Goal: Task Accomplishment & Management: Use online tool/utility

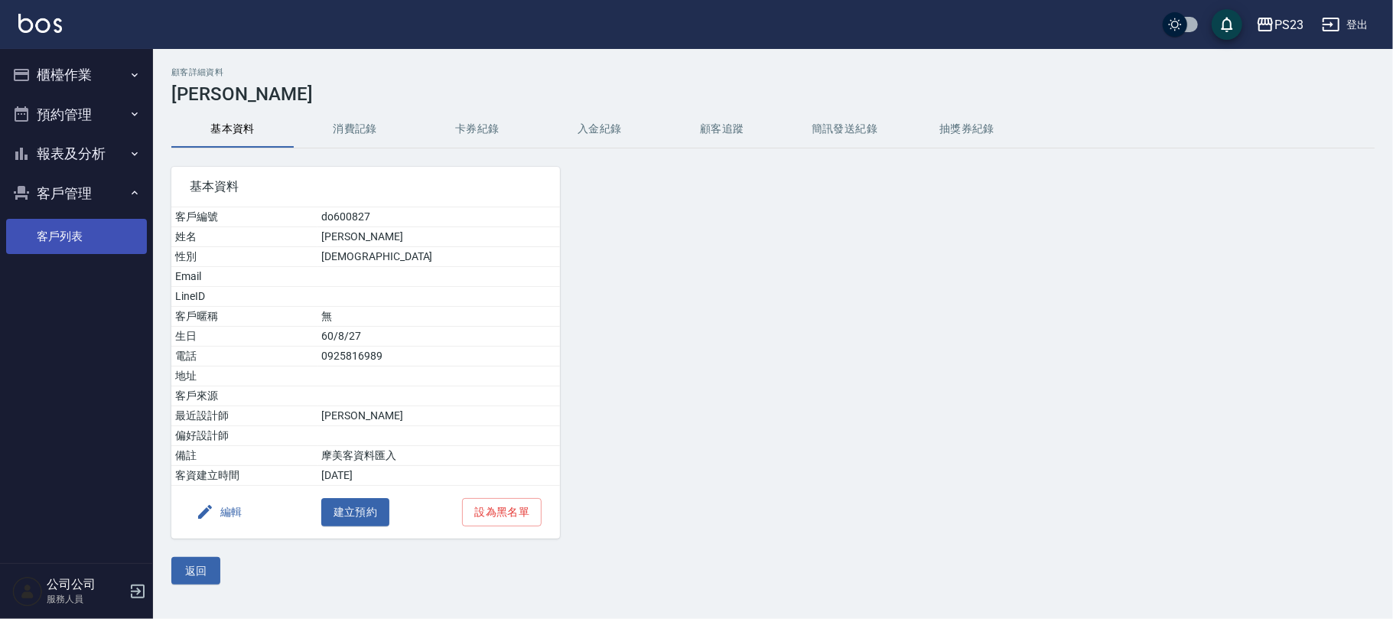
click at [63, 246] on link "客戶列表" at bounding box center [76, 236] width 141 height 35
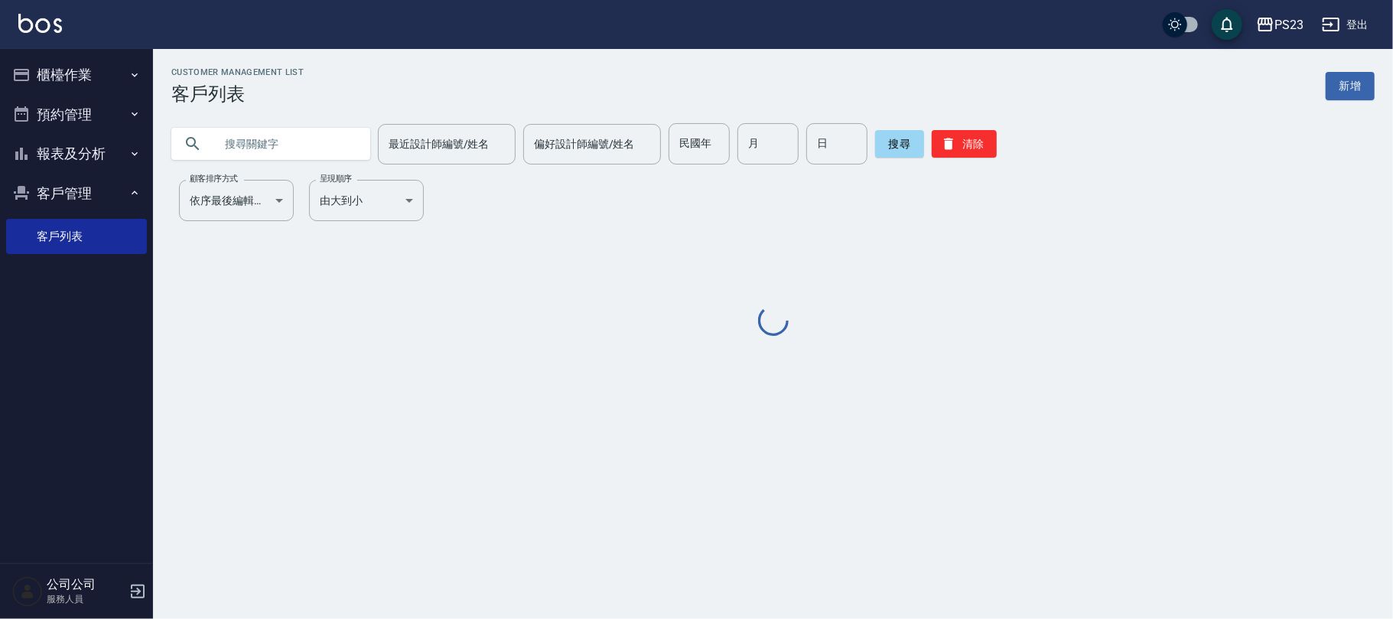
click at [242, 138] on input "text" at bounding box center [286, 143] width 144 height 41
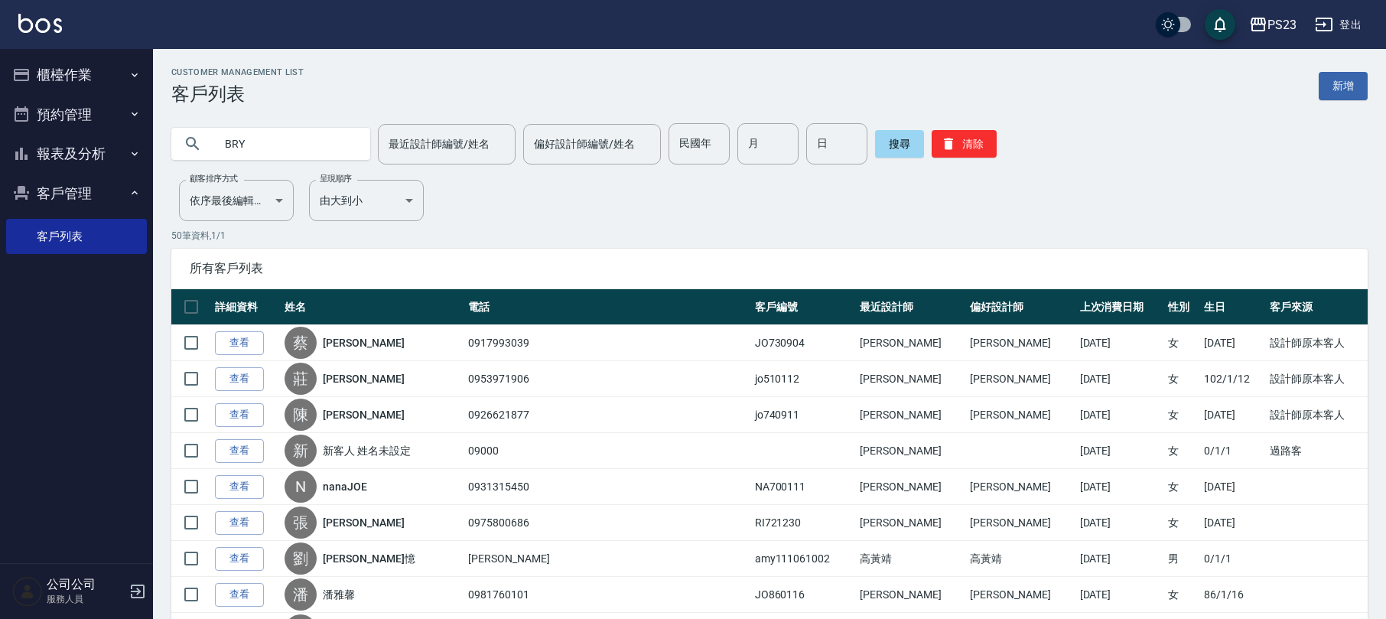
type input "BRY"
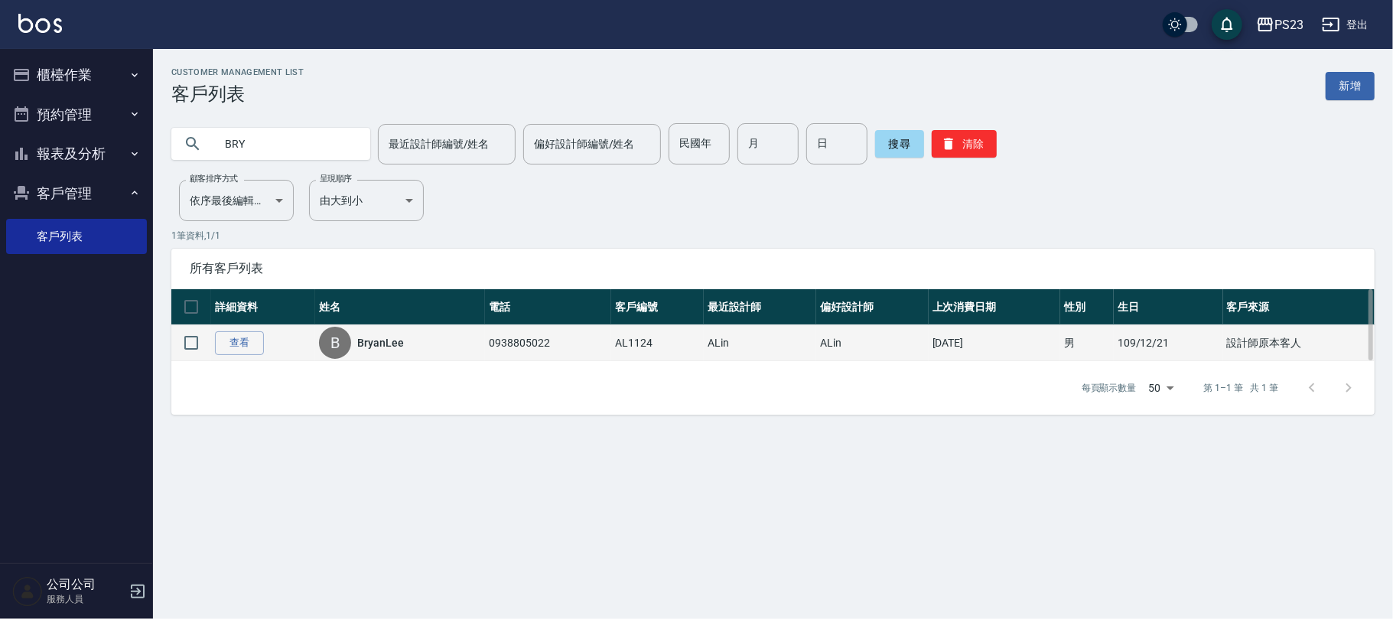
click at [383, 338] on link "BryanLee" at bounding box center [380, 342] width 47 height 15
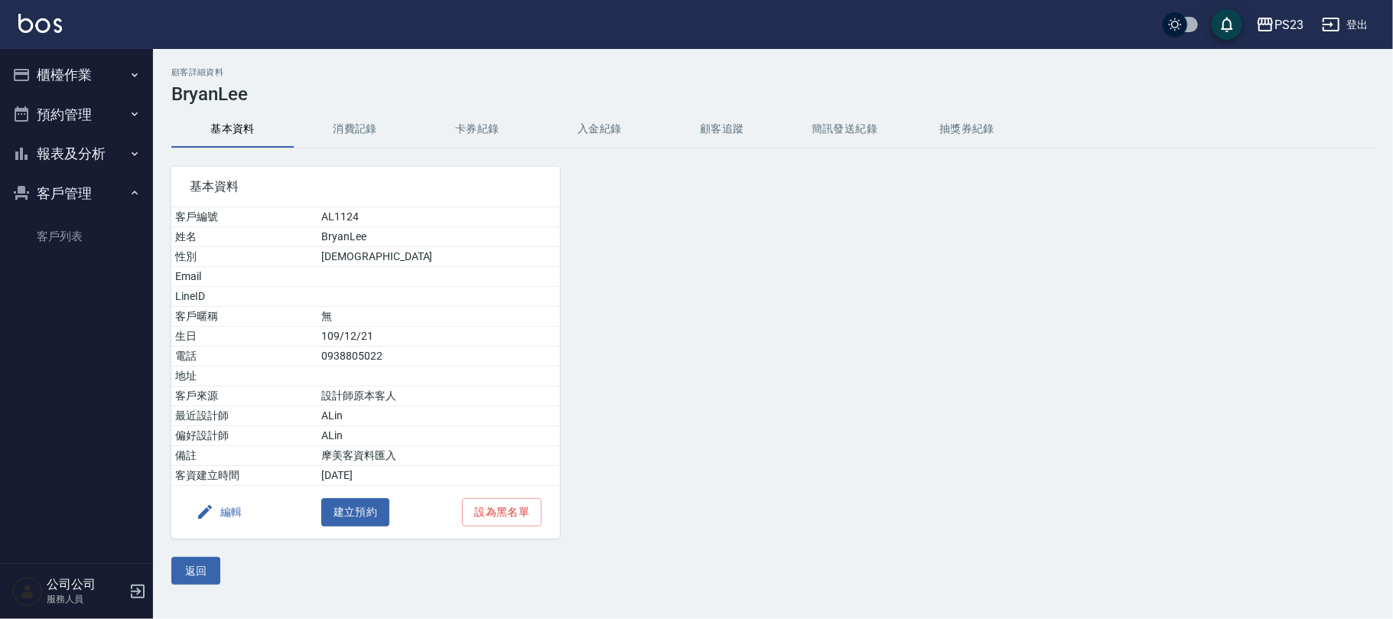
click at [341, 133] on button "消費記錄" at bounding box center [355, 129] width 122 height 37
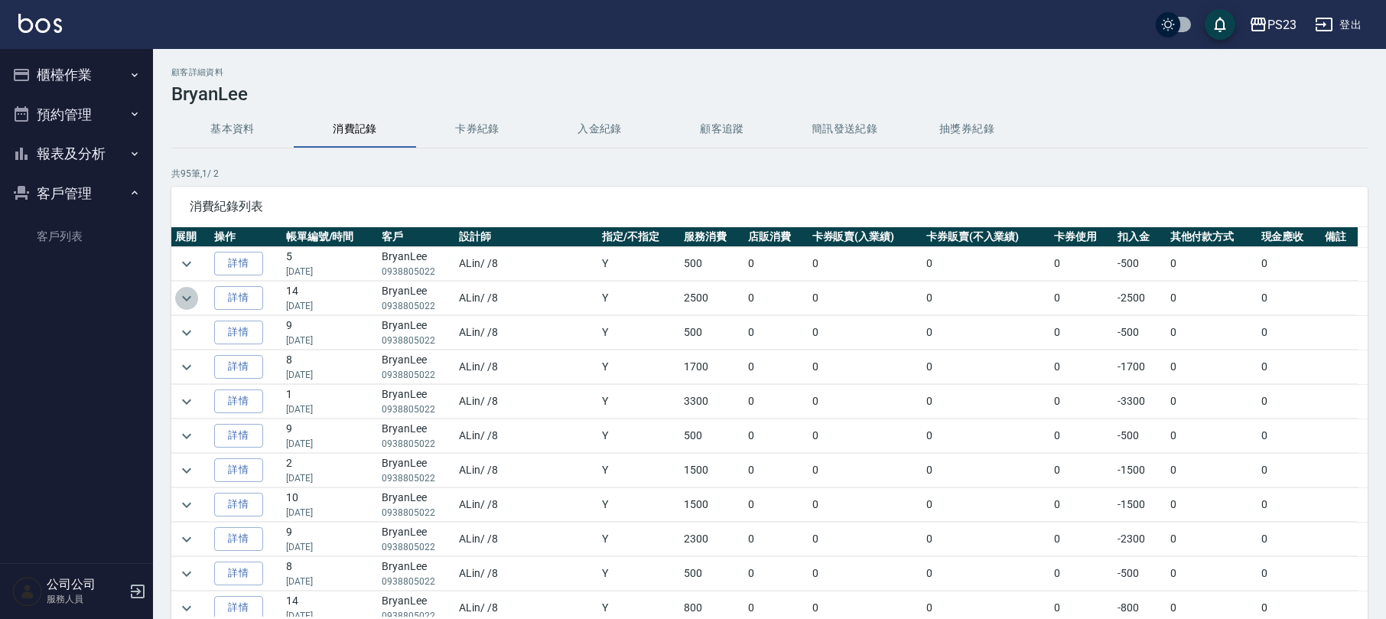
click at [193, 297] on icon "expand row" at bounding box center [186, 298] width 18 height 18
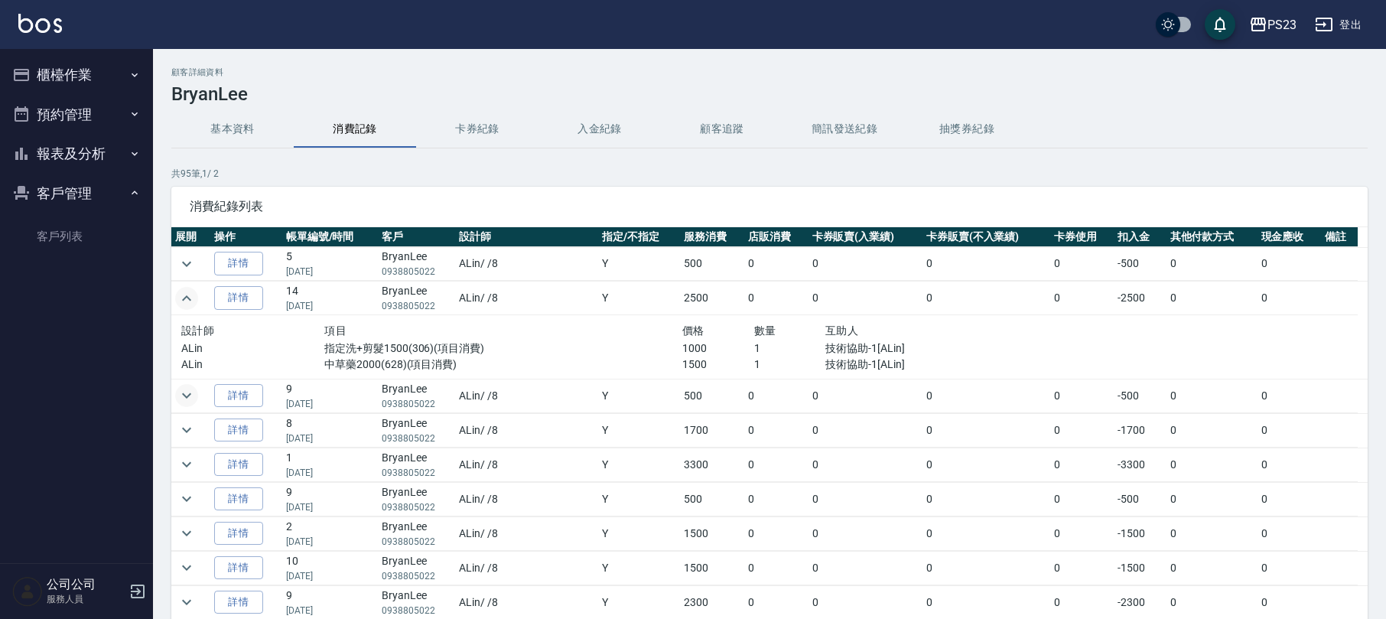
click at [190, 402] on icon "expand row" at bounding box center [186, 395] width 18 height 18
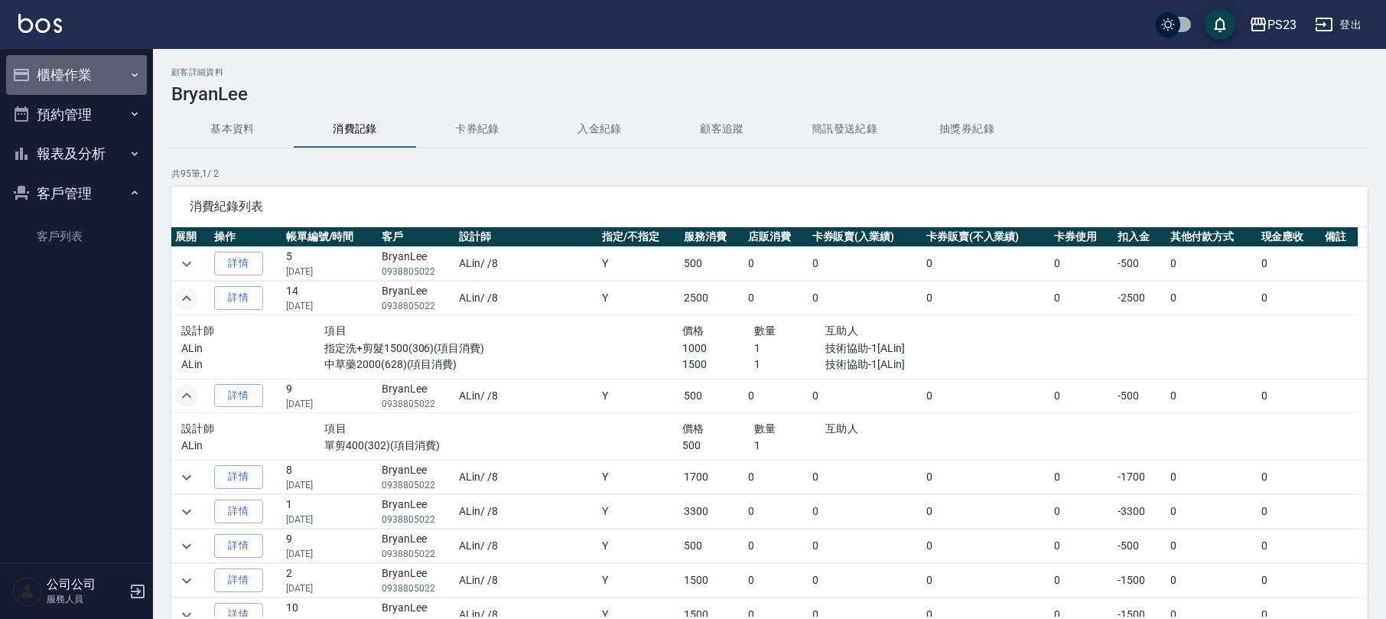
click at [76, 73] on button "櫃檯作業" at bounding box center [76, 75] width 141 height 40
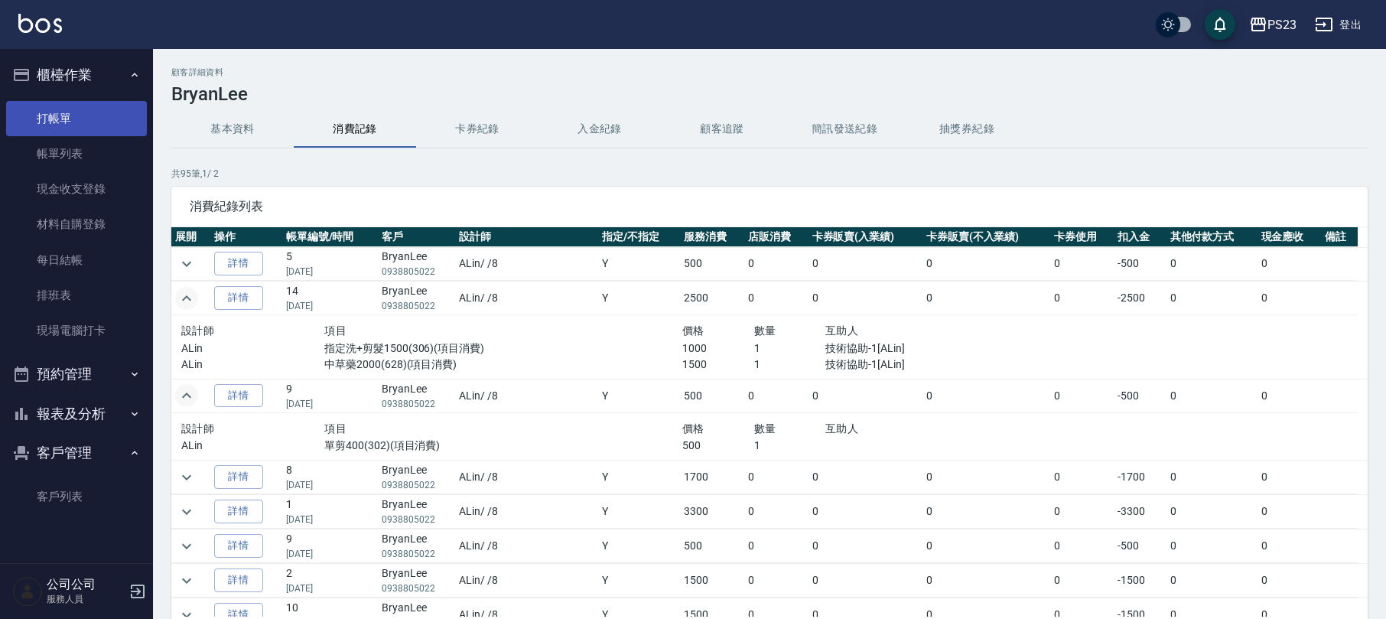
click at [50, 120] on link "打帳單" at bounding box center [76, 118] width 141 height 35
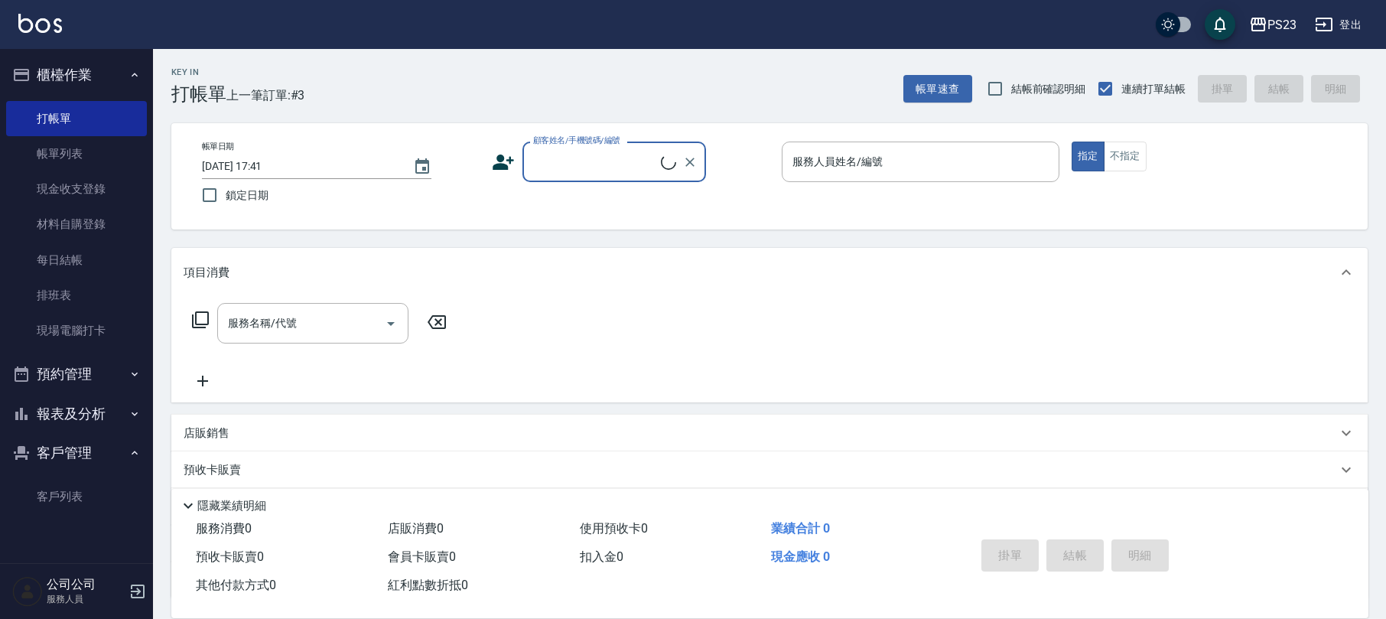
click at [557, 165] on input "顧客姓名/手機號碼/編號" at bounding box center [595, 161] width 132 height 27
type input "陳"
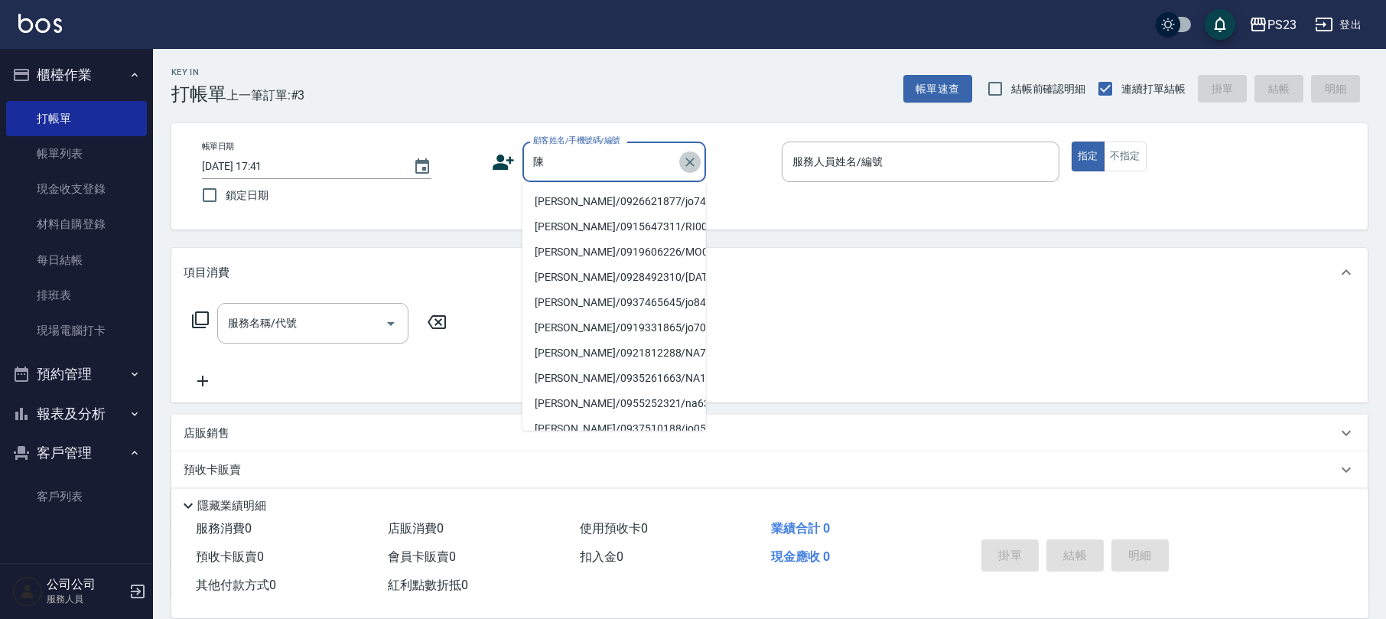
click at [691, 157] on icon "Clear" at bounding box center [689, 161] width 15 height 15
click at [623, 156] on input "顧客姓名/手機號碼/編號" at bounding box center [602, 161] width 147 height 27
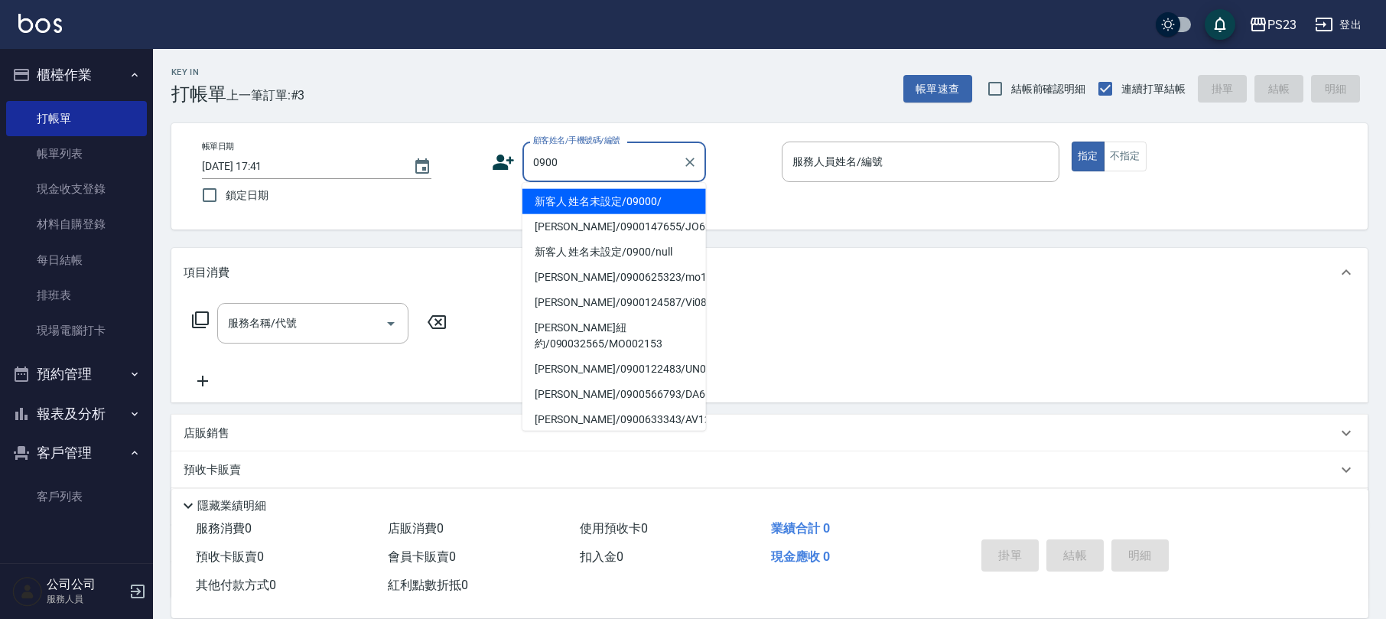
click at [621, 200] on li "新客人 姓名未設定/09000/" at bounding box center [614, 201] width 184 height 25
type input "新客人 姓名未設定/09000/"
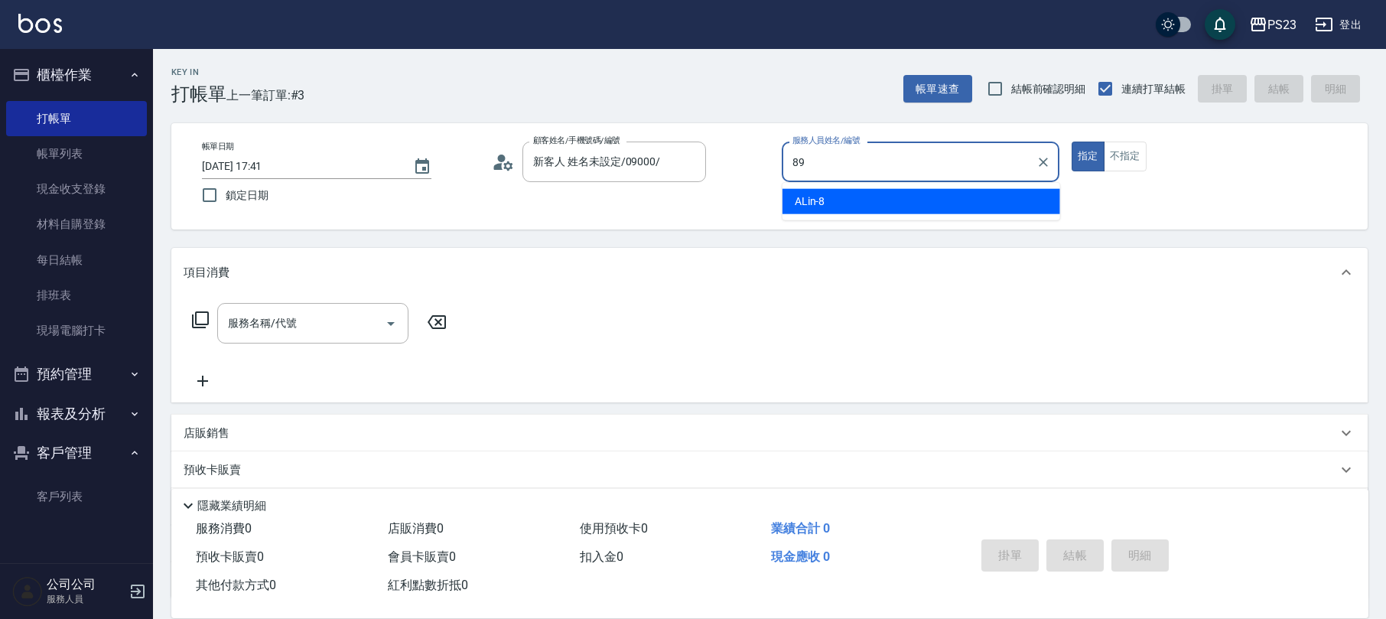
type input "[PERSON_NAME]-89"
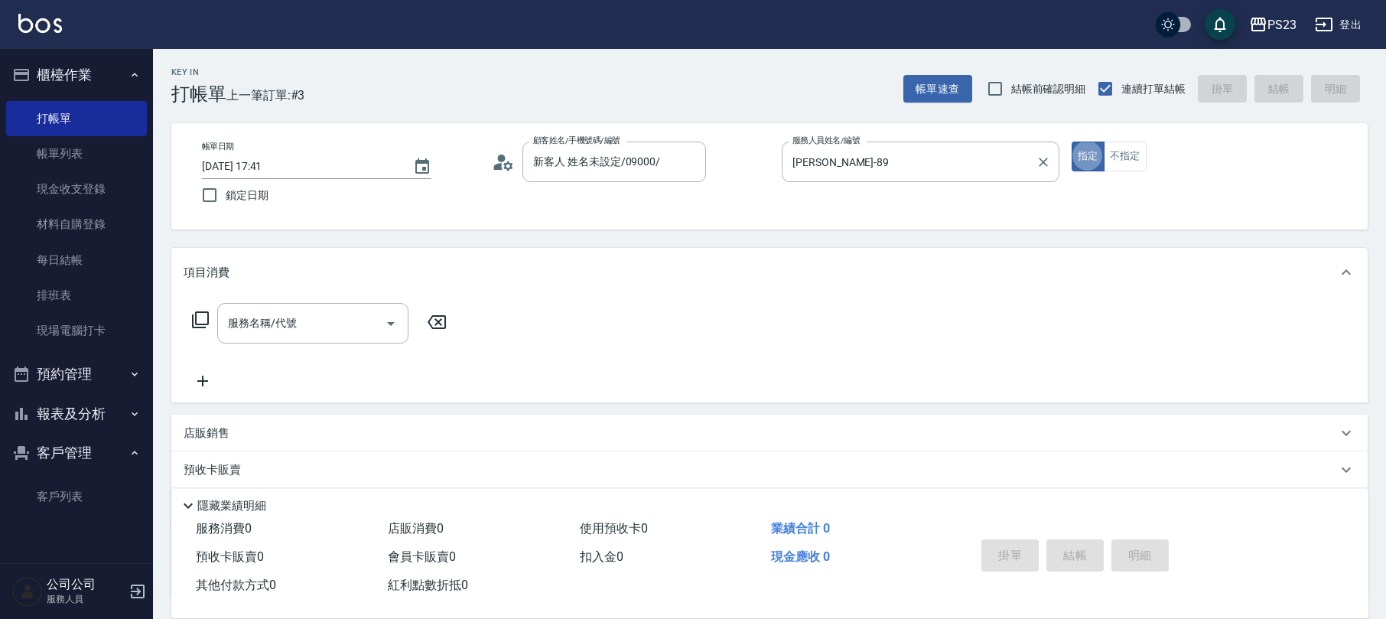
type button "true"
click at [1130, 159] on button "不指定" at bounding box center [1125, 156] width 43 height 30
click at [202, 321] on icon at bounding box center [200, 320] width 18 height 18
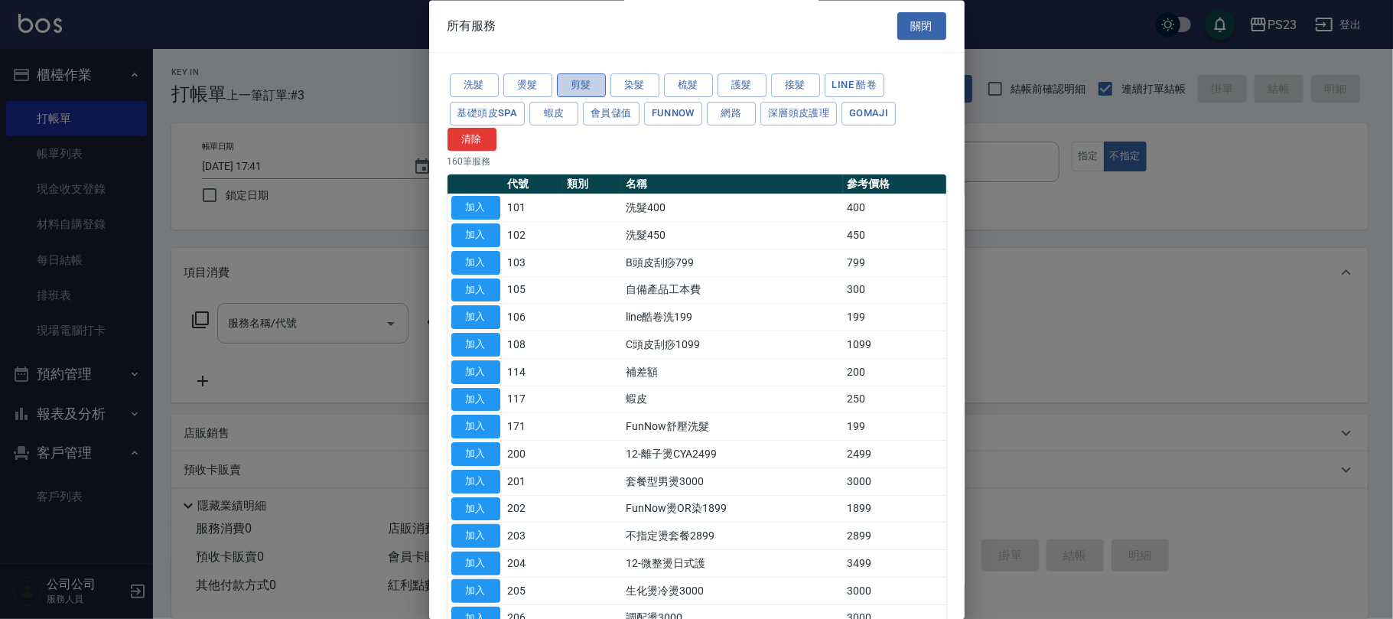
click at [595, 92] on button "剪髮" at bounding box center [581, 86] width 49 height 24
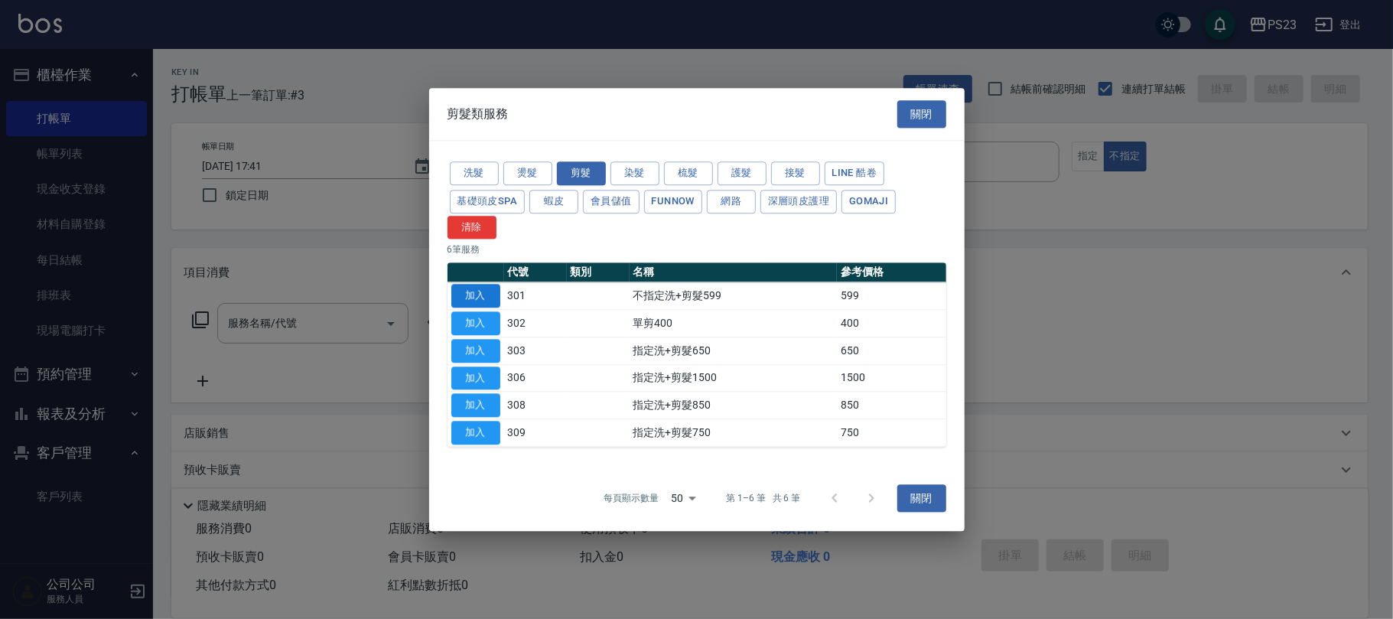
click at [475, 292] on button "加入" at bounding box center [475, 297] width 49 height 24
type input "不指定洗+剪髮599(301)"
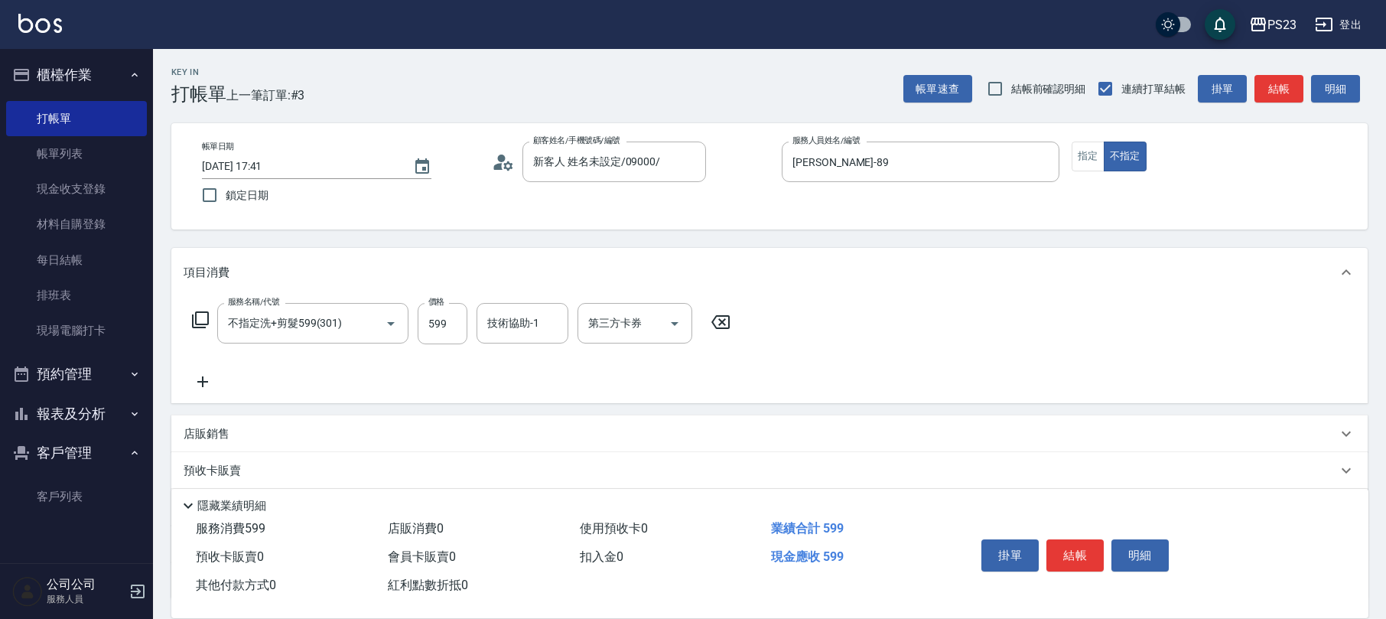
click at [202, 314] on icon at bounding box center [200, 320] width 18 height 18
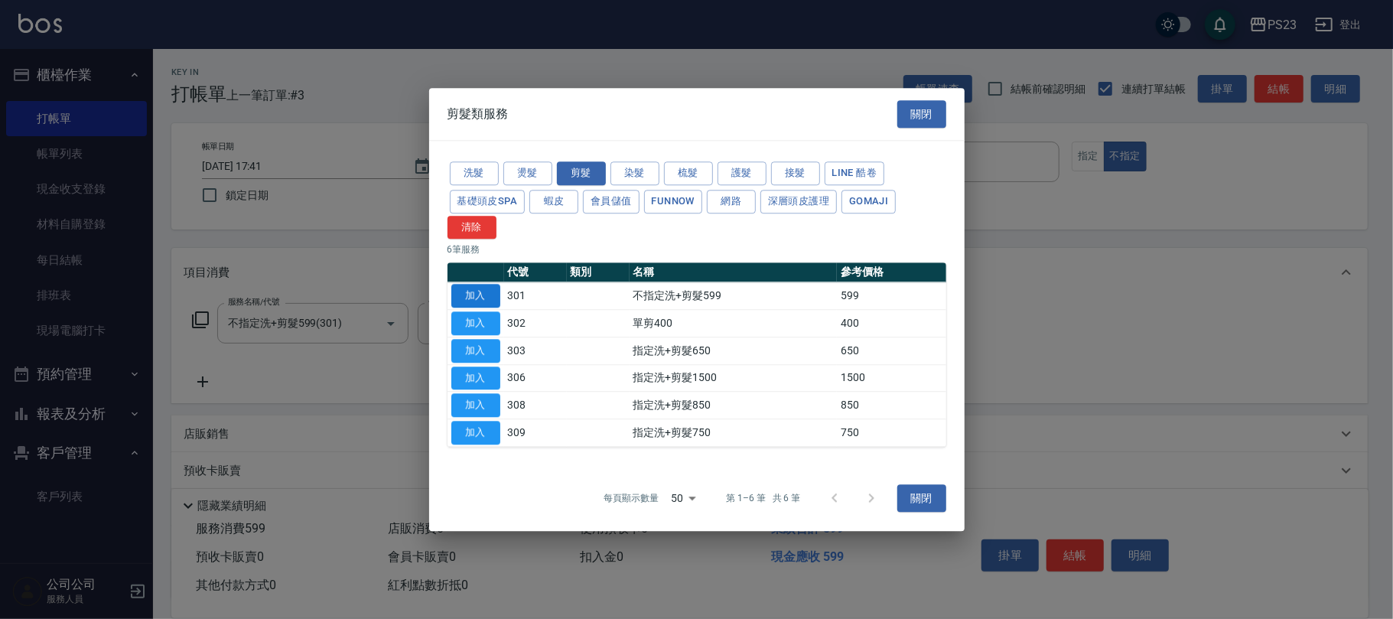
click at [457, 291] on button "加入" at bounding box center [475, 297] width 49 height 24
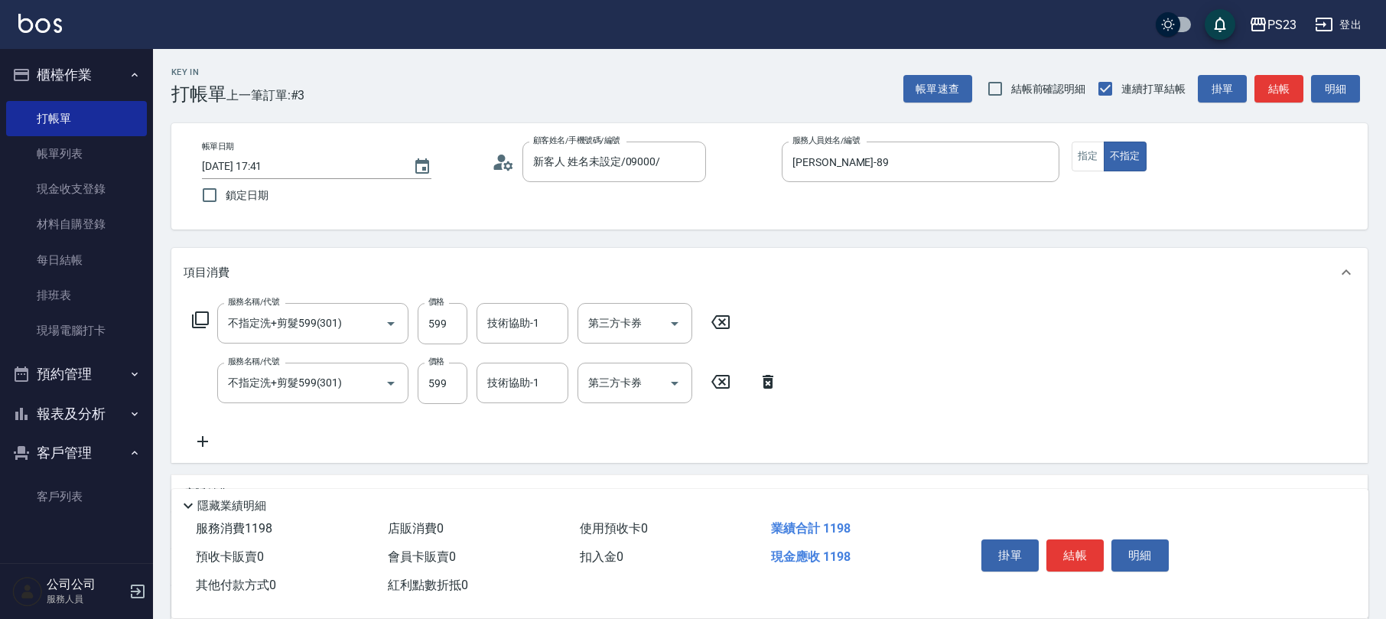
click at [193, 322] on icon at bounding box center [200, 319] width 17 height 17
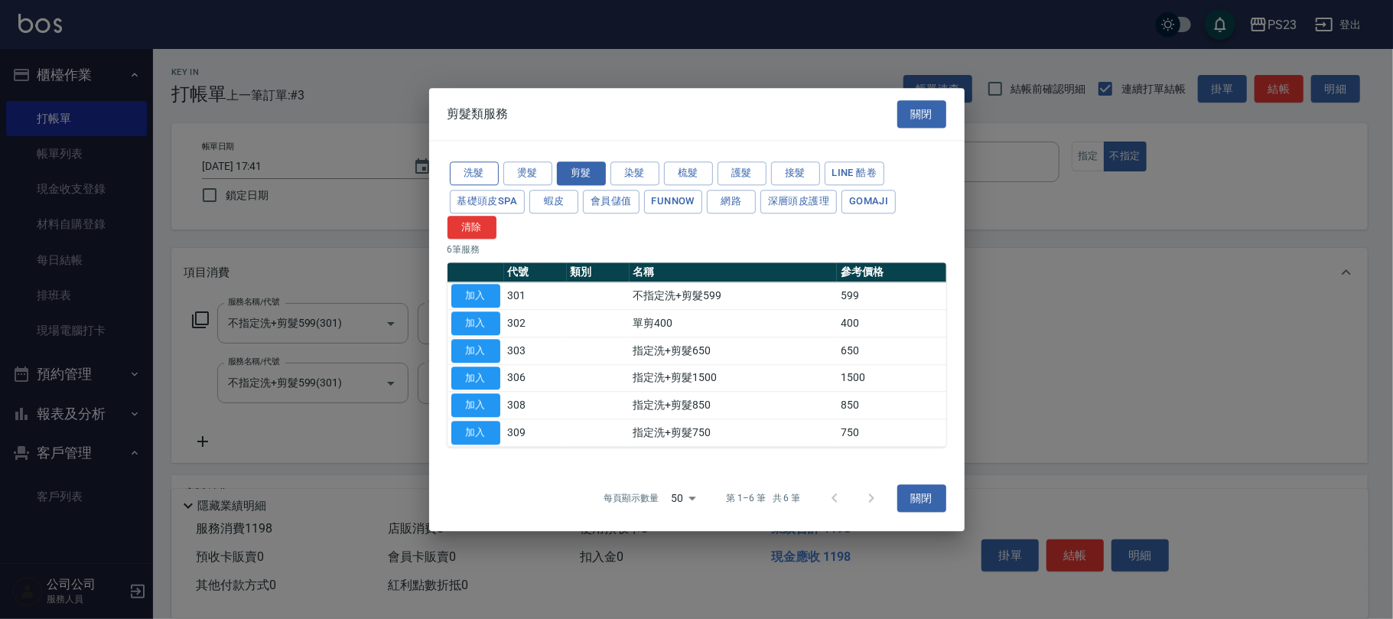
click at [469, 174] on button "洗髮" at bounding box center [474, 173] width 49 height 24
click at [483, 289] on button "加入" at bounding box center [475, 297] width 49 height 24
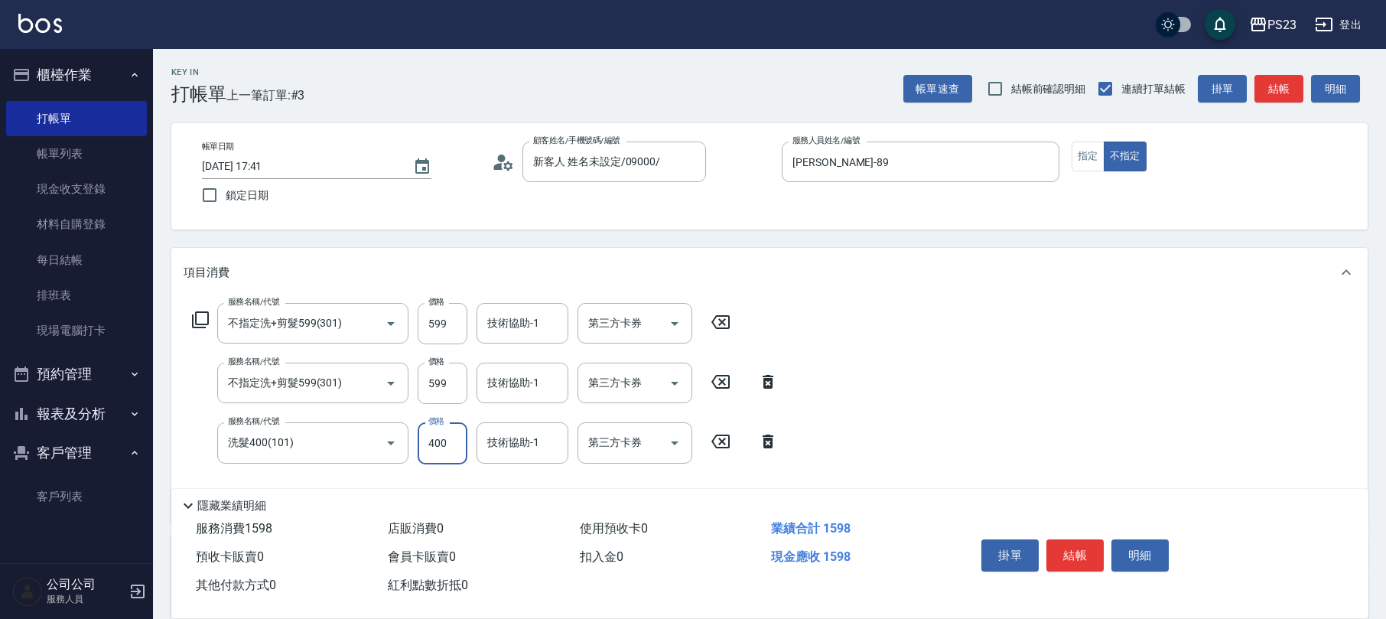
click at [441, 442] on input "400" at bounding box center [443, 442] width 50 height 41
type input "500"
type input "青惠-26"
click at [444, 385] on input "599" at bounding box center [443, 383] width 50 height 41
click at [450, 353] on div "服務名稱/代號 不指定洗+剪髮599(301) 服務名稱/代號 價格 599 價格 技術協助-1 技術協助-1 第三方卡券 第三方卡券 服務名稱/代號 不指定…" at bounding box center [485, 406] width 603 height 207
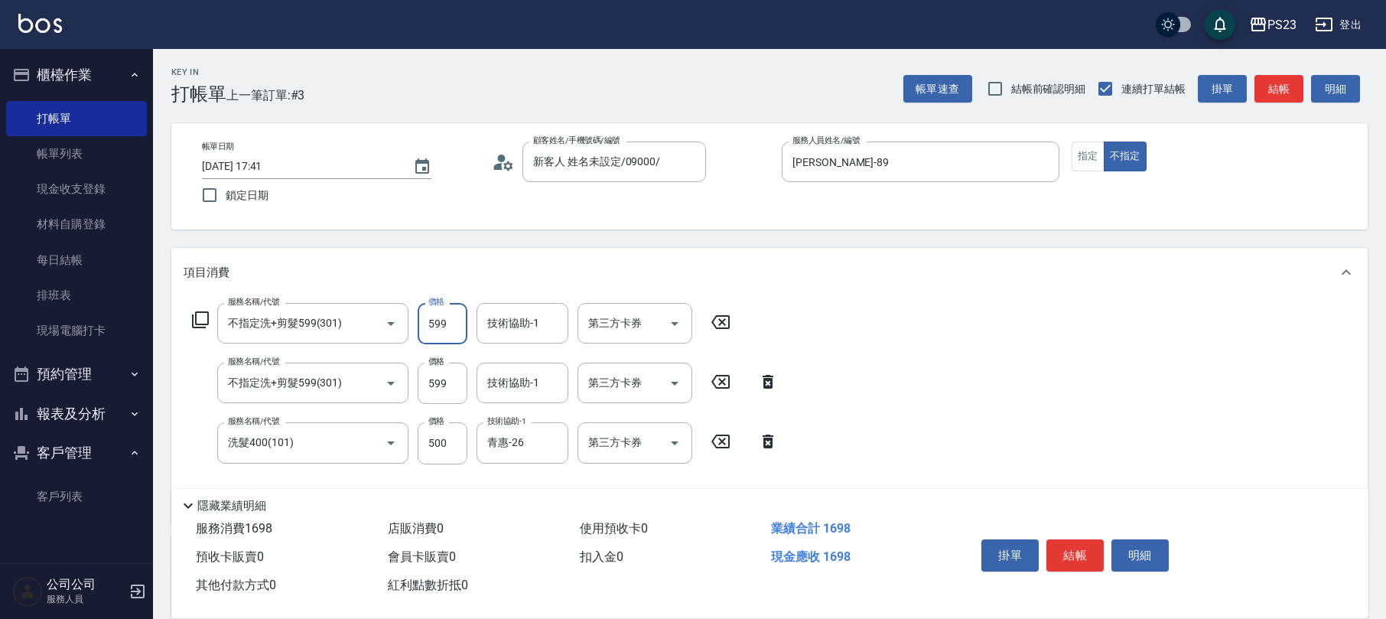
click at [435, 319] on input "599" at bounding box center [443, 323] width 50 height 41
type input "799"
type input "青惠-26"
click at [448, 385] on input "599" at bounding box center [443, 383] width 50 height 41
click at [441, 376] on input "599" at bounding box center [443, 383] width 50 height 41
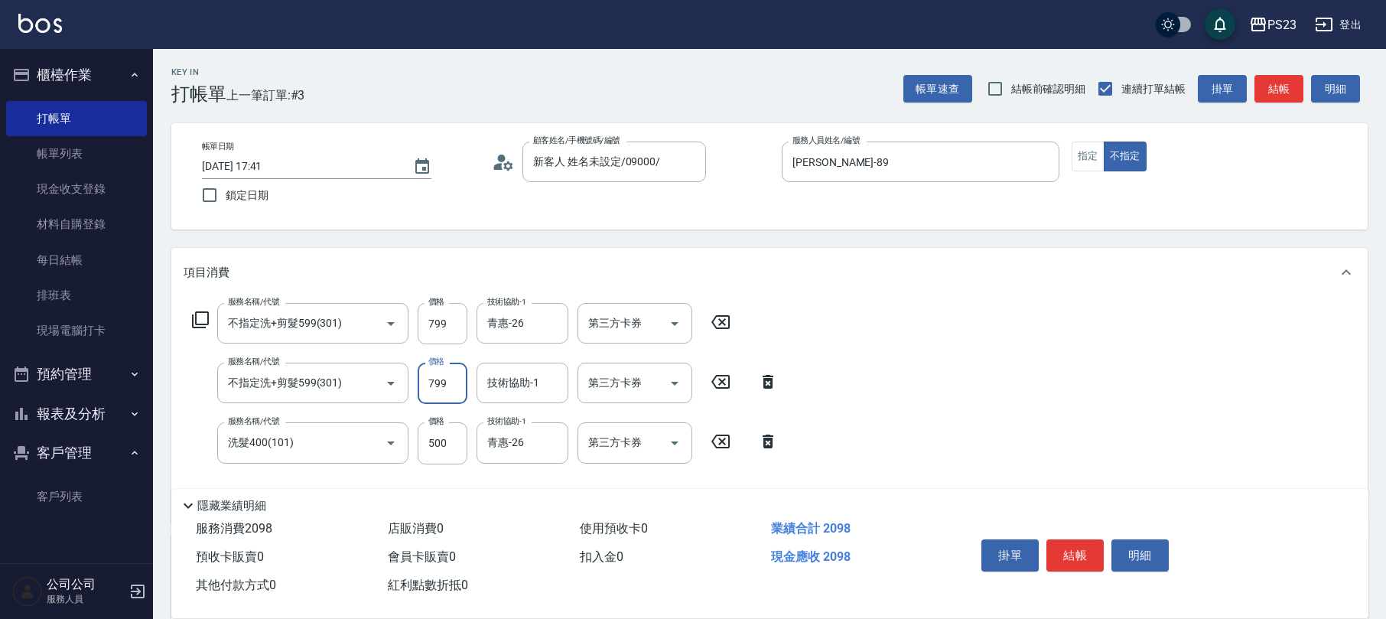
type input "799"
type input "[PERSON_NAME]-89"
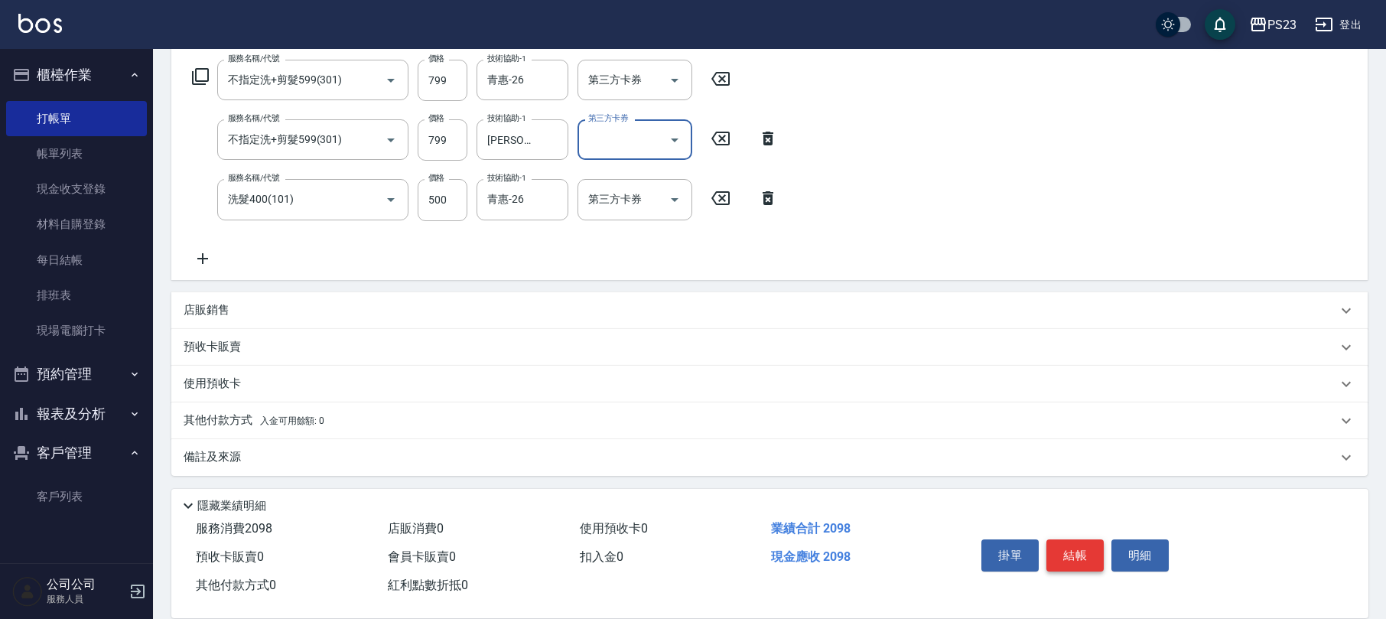
click at [1086, 548] on button "結帳" at bounding box center [1074, 555] width 57 height 32
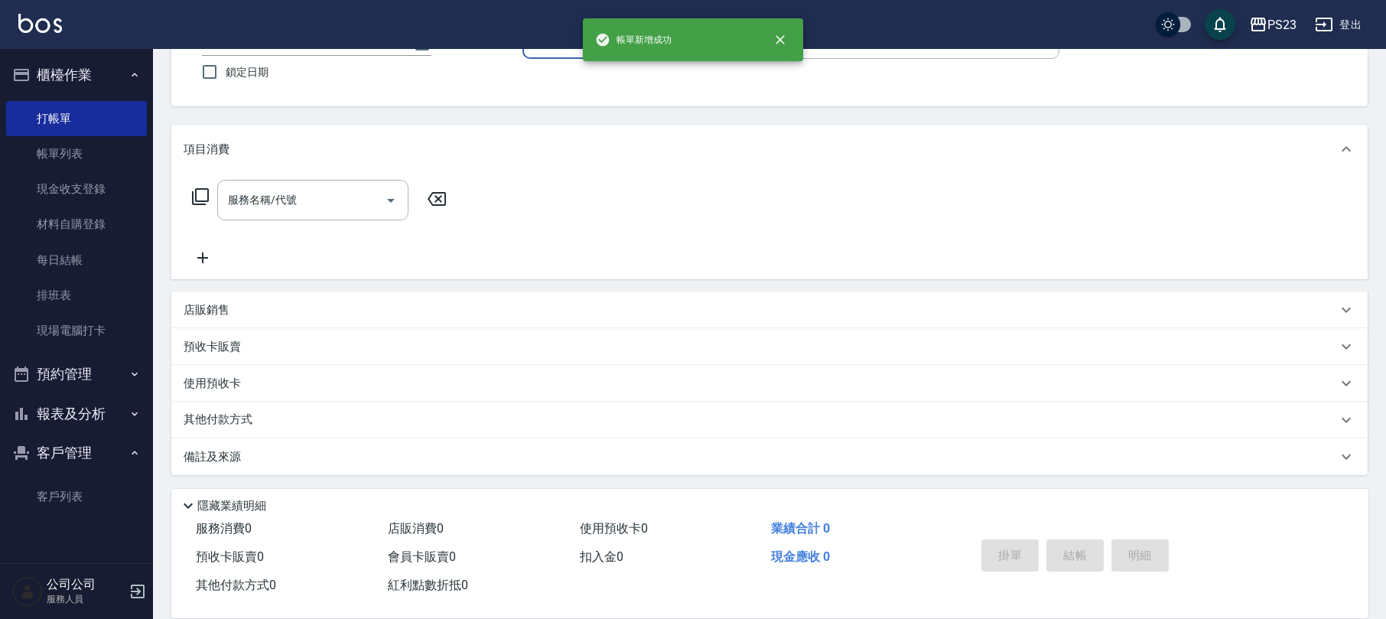
scroll to position [0, 0]
